Goal: Feedback & Contribution: Contribute content

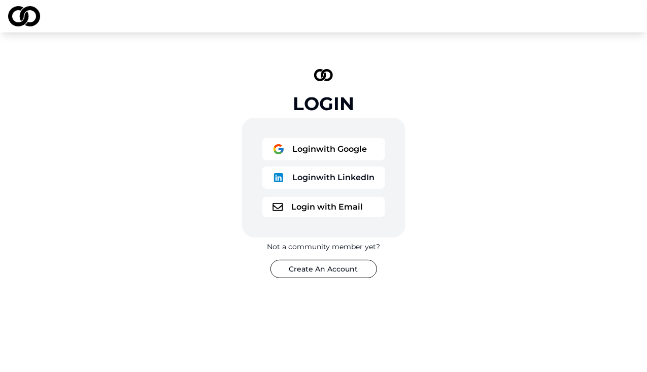
click at [313, 174] on button "Login with LinkedIn" at bounding box center [323, 177] width 123 height 22
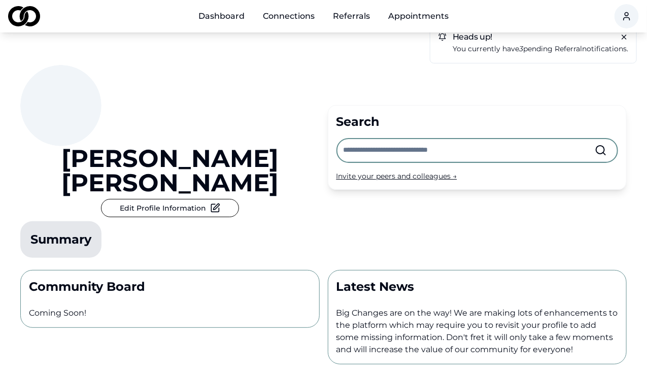
click at [119, 199] on button "Edit Profile Information" at bounding box center [170, 208] width 138 height 18
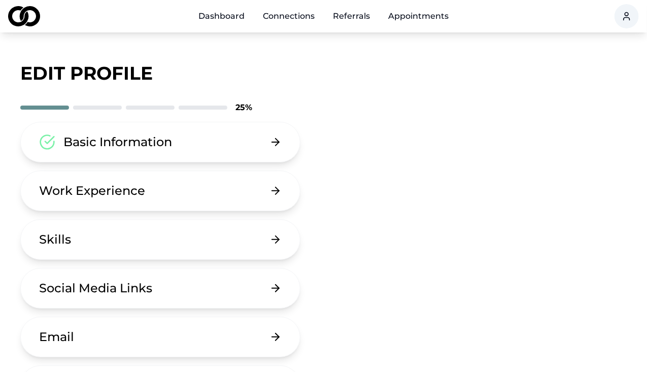
click at [159, 184] on button "Work Experience" at bounding box center [160, 190] width 280 height 41
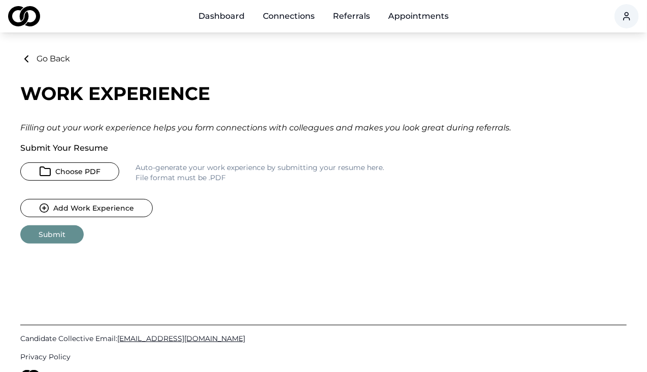
click at [67, 166] on button "Choose PDF" at bounding box center [69, 171] width 99 height 18
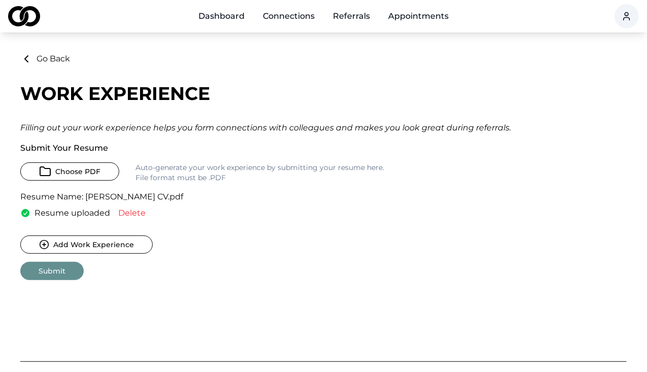
click at [54, 268] on button "Submit" at bounding box center [51, 271] width 63 height 18
click at [295, 18] on link "Connections" at bounding box center [289, 16] width 68 height 20
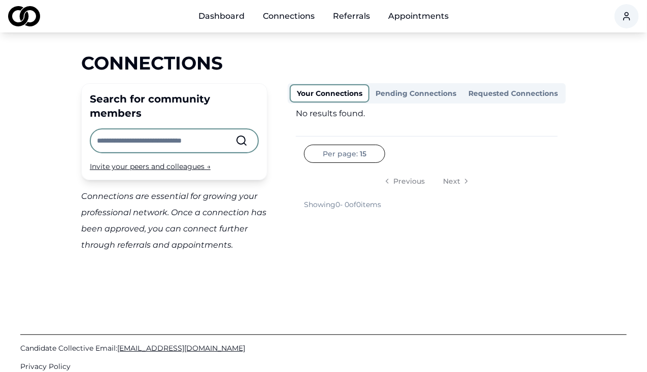
click at [226, 14] on link "Dashboard" at bounding box center [221, 16] width 62 height 20
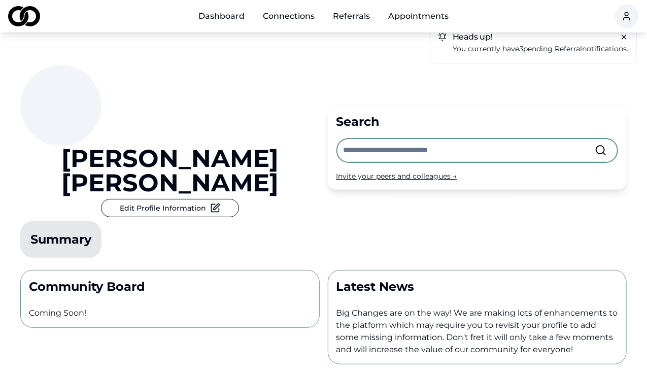
click at [348, 14] on link "Referrals" at bounding box center [351, 16] width 53 height 20
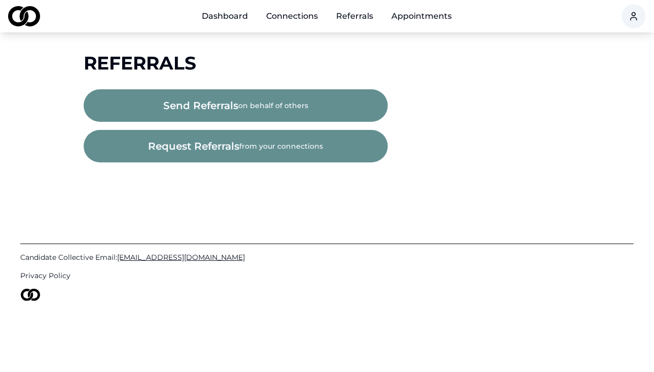
click at [221, 148] on span "request referrals" at bounding box center [194, 146] width 91 height 14
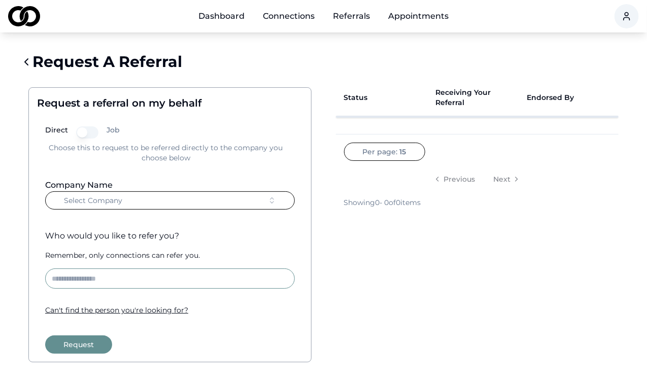
click at [433, 17] on link "Appointments" at bounding box center [418, 16] width 77 height 20
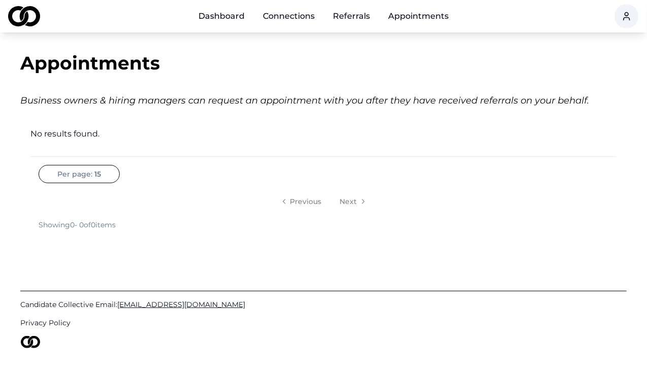
click at [226, 20] on link "Dashboard" at bounding box center [221, 16] width 62 height 20
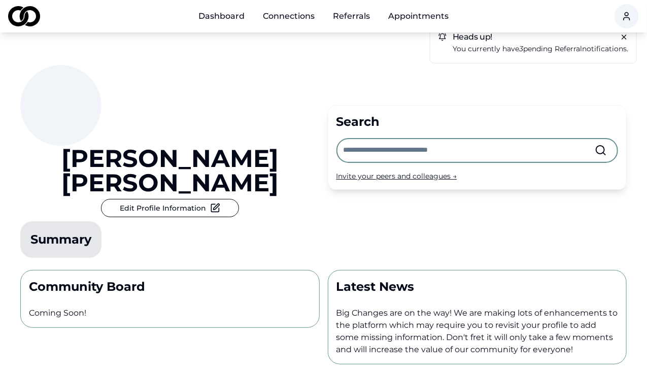
click at [362, 139] on input "text" at bounding box center [469, 150] width 252 height 22
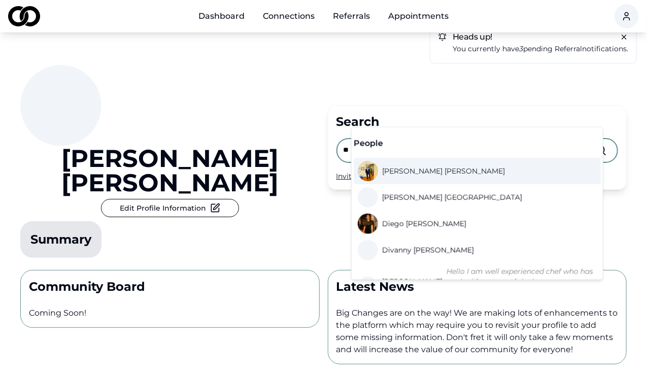
type input "*"
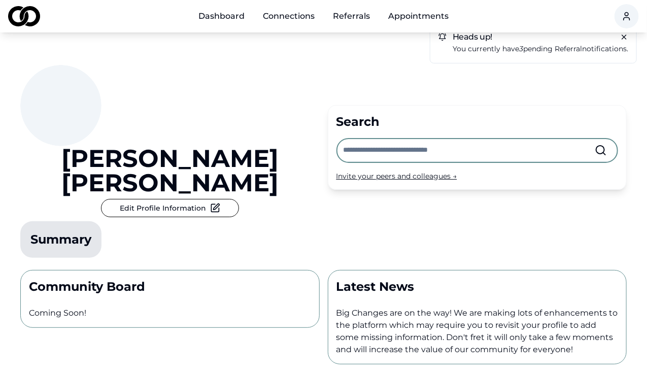
click at [301, 112] on div "Robert Landolfi Edit Profile Information Summary" at bounding box center [169, 163] width 299 height 197
click at [509, 48] on p "You currently have 3 pending referral notifications." at bounding box center [539, 49] width 175 height 12
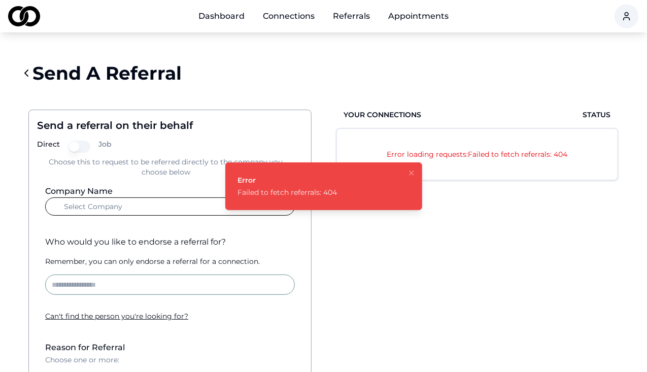
click at [397, 77] on div "Send A Referral" at bounding box center [323, 73] width 606 height 41
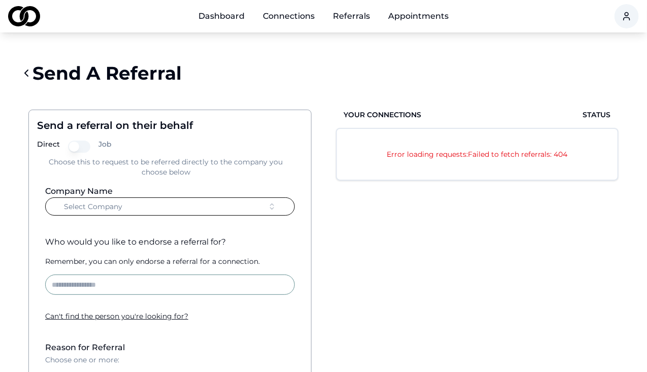
click at [355, 17] on link "Referrals" at bounding box center [351, 16] width 53 height 20
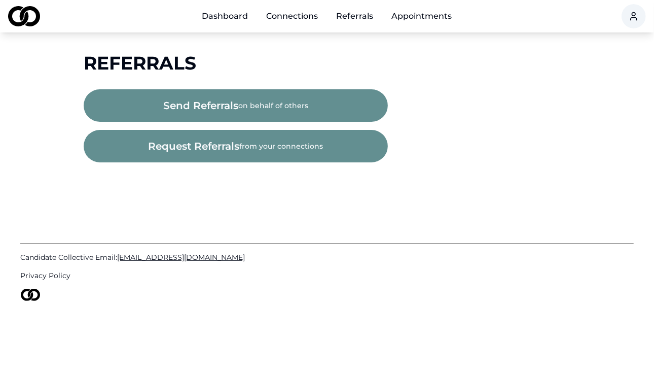
click at [499, 104] on div "send referrals on behalf of others" at bounding box center [327, 105] width 487 height 32
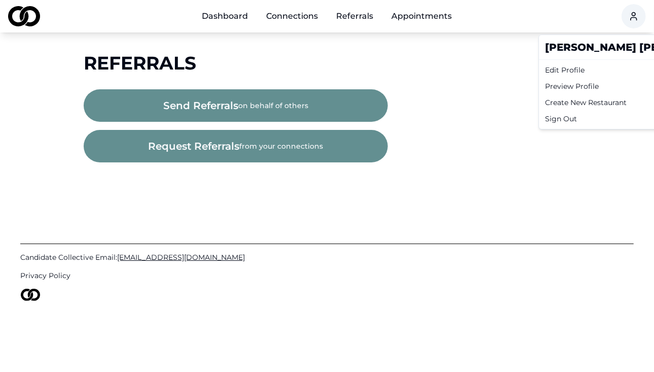
click at [631, 21] on html "Dashboard Connections Referrals Appointments Referrals send referrals on behalf…" at bounding box center [327, 186] width 654 height 372
click at [576, 83] on div "Preview Profile" at bounding box center [638, 86] width 194 height 16
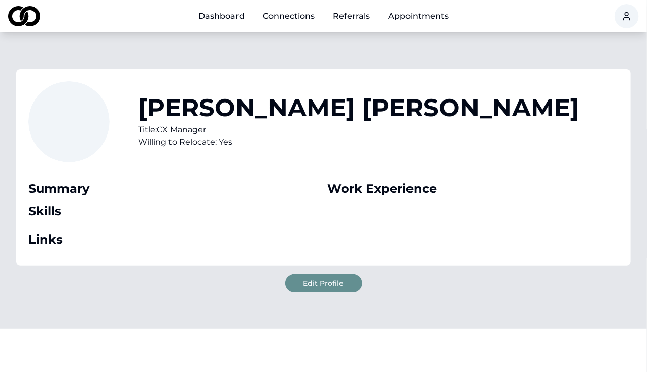
scroll to position [123, 0]
